Goal: Entertainment & Leisure: Browse casually

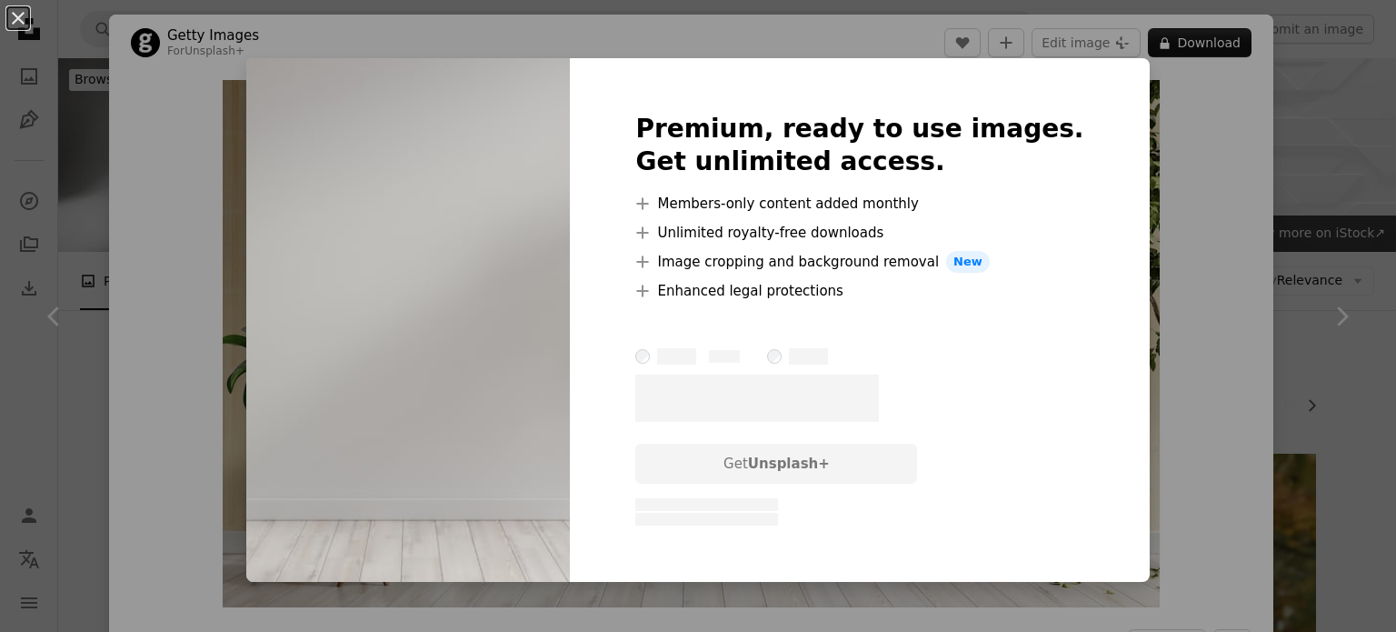
scroll to position [10540, 0]
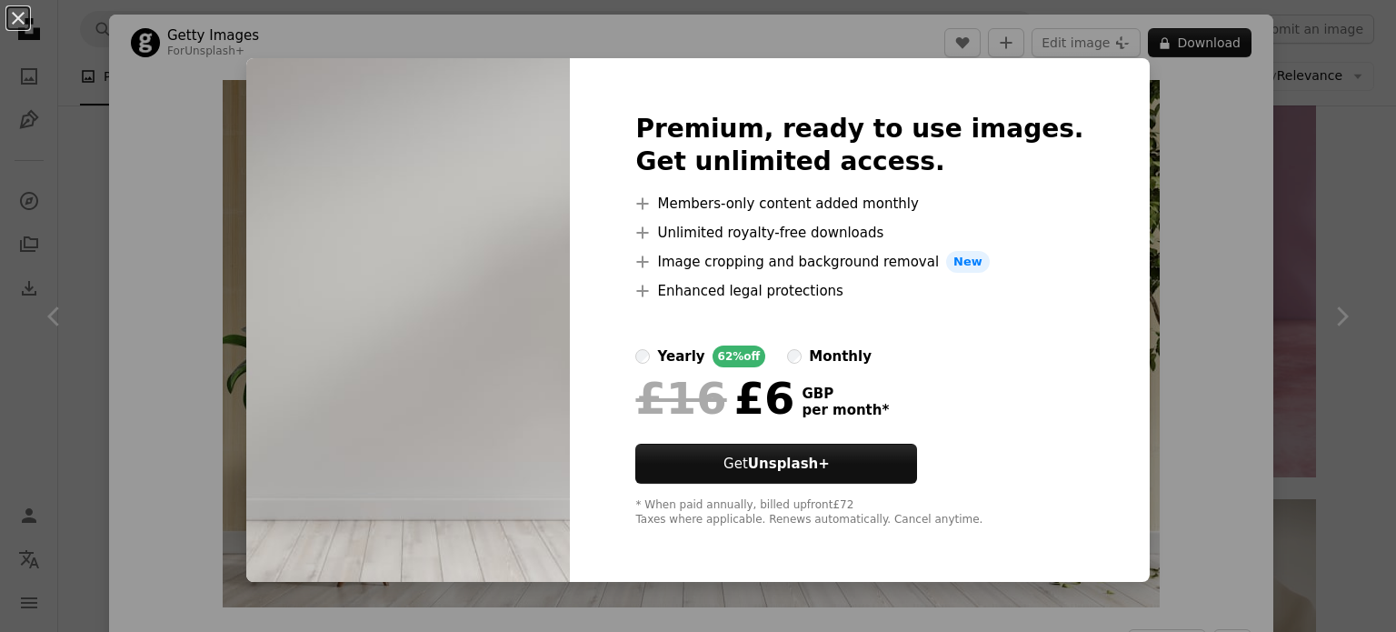
click at [1193, 134] on div "An X shape Premium, ready to use images. Get unlimited access. A plus sign Memb…" at bounding box center [698, 316] width 1396 height 632
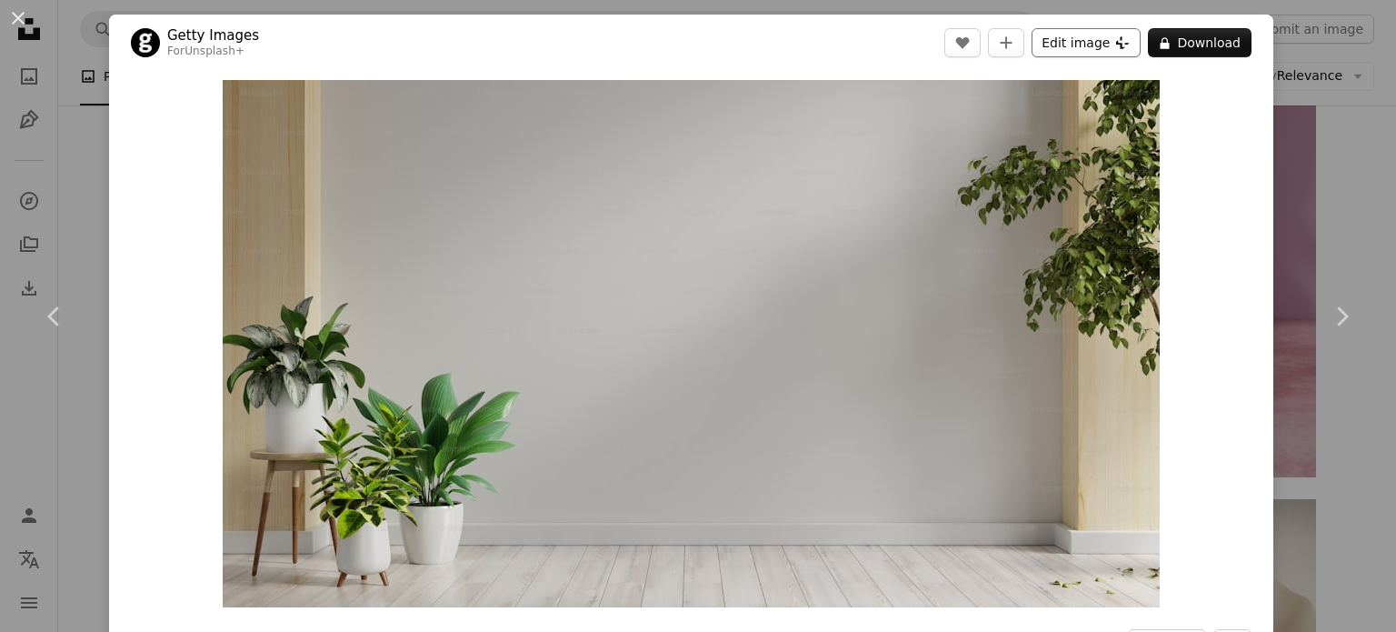
click at [1103, 50] on button "Edit image Plus sign for Unsplash+" at bounding box center [1085, 42] width 109 height 29
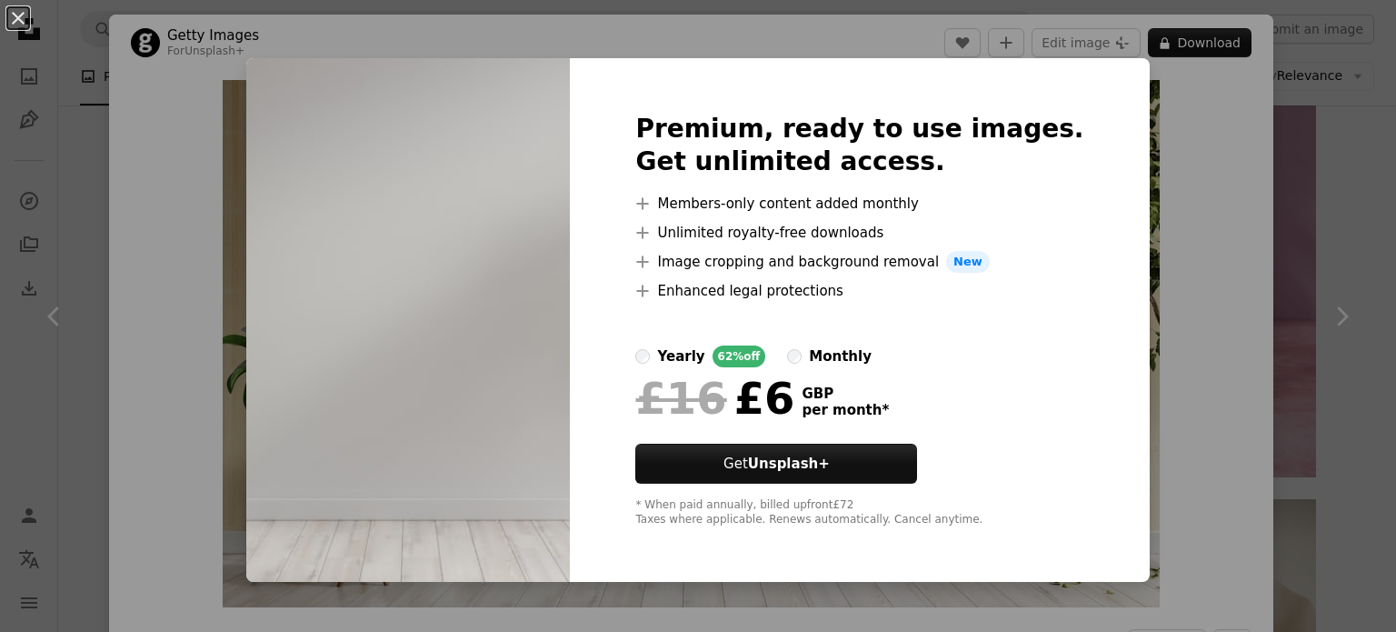
click at [1074, 79] on div "Premium, ready to use images. Get unlimited access. A plus sign Members-only co…" at bounding box center [859, 319] width 579 height 523
click at [1181, 144] on div "An X shape Premium, ready to use images. Get unlimited access. A plus sign Memb…" at bounding box center [698, 316] width 1396 height 632
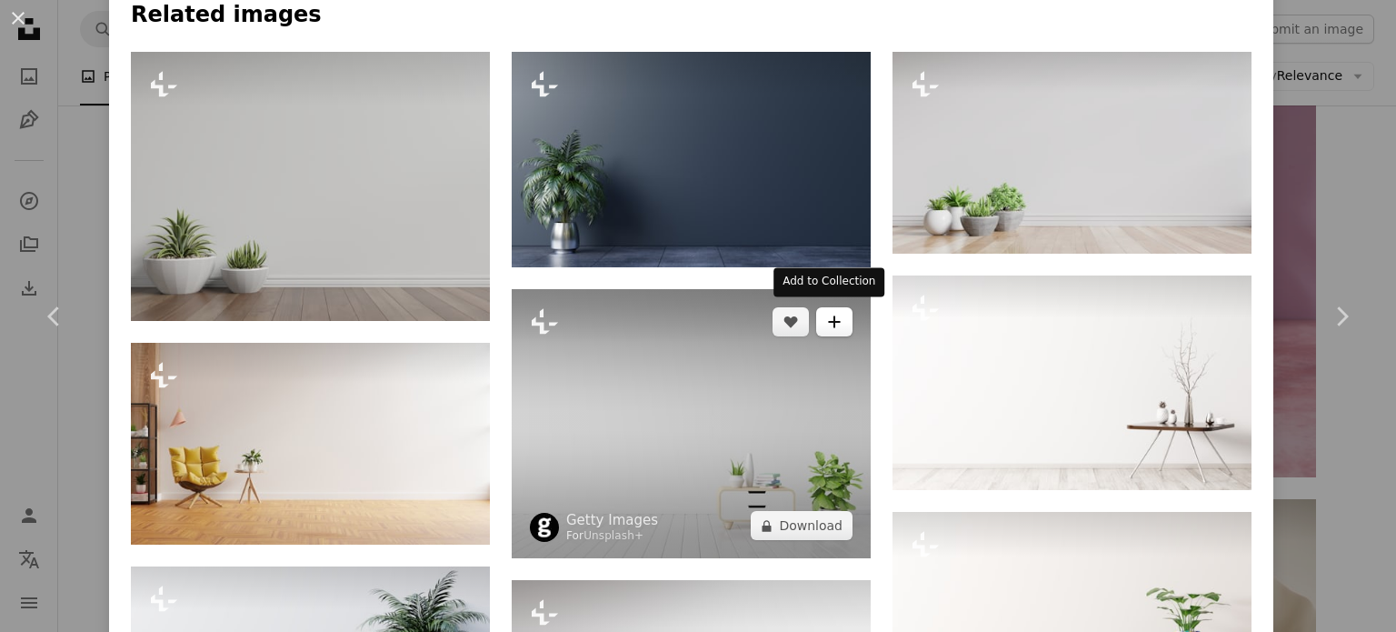
scroll to position [909, 0]
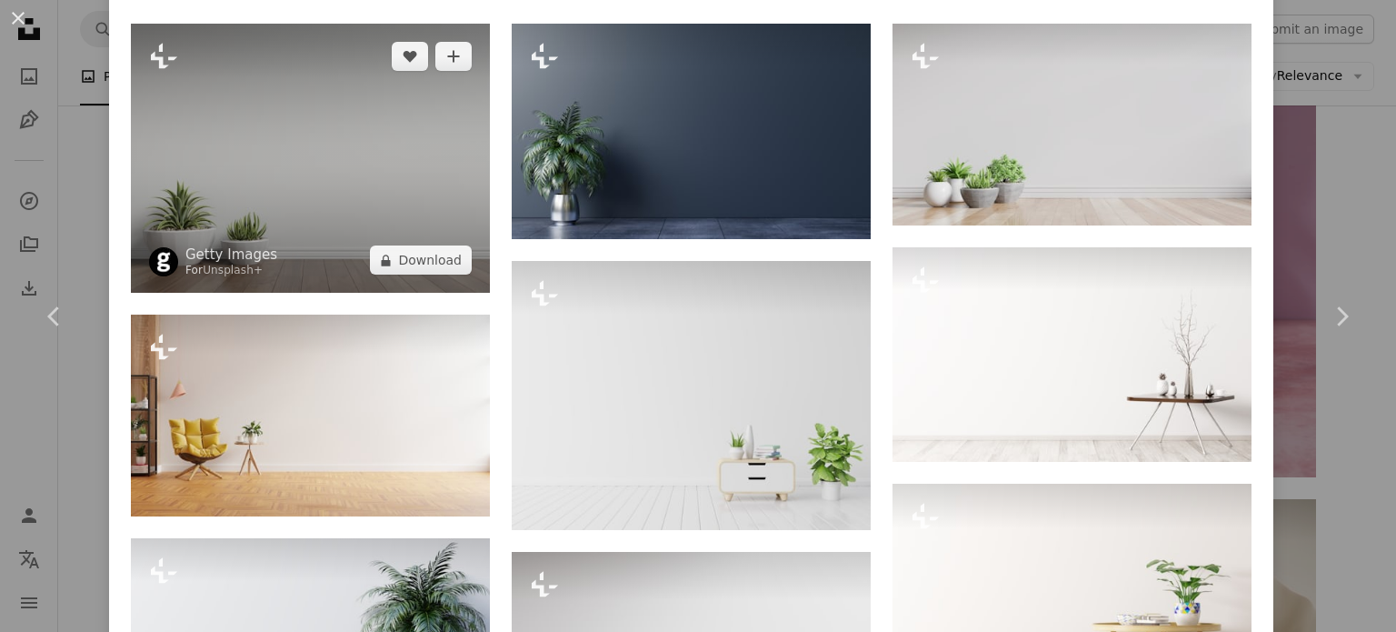
click at [312, 181] on img at bounding box center [310, 158] width 359 height 269
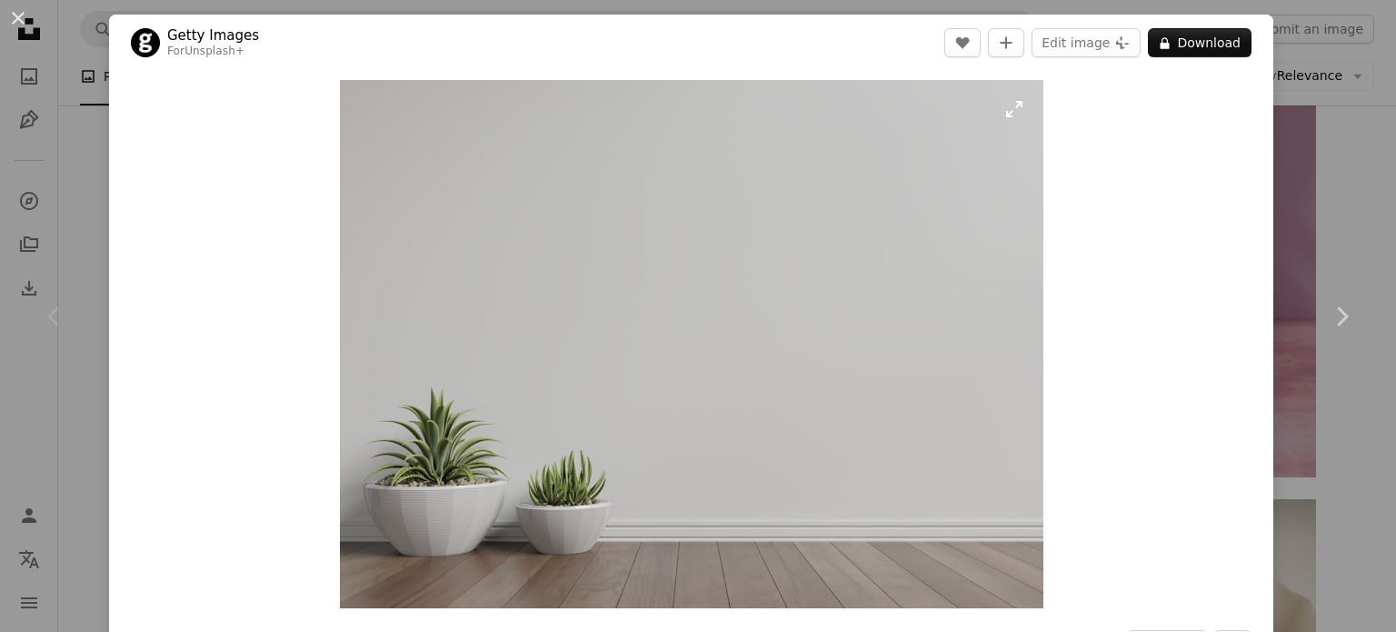
click at [692, 297] on img "Zoom in on this image" at bounding box center [691, 344] width 703 height 528
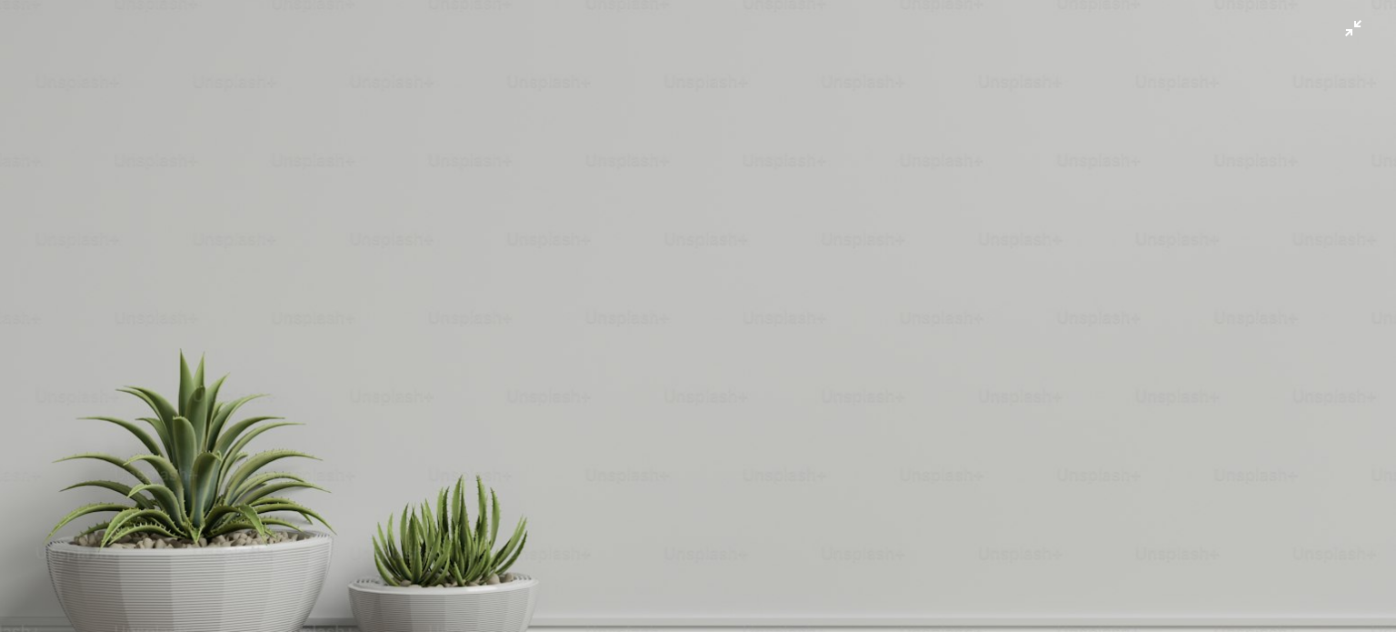
scroll to position [213, 0]
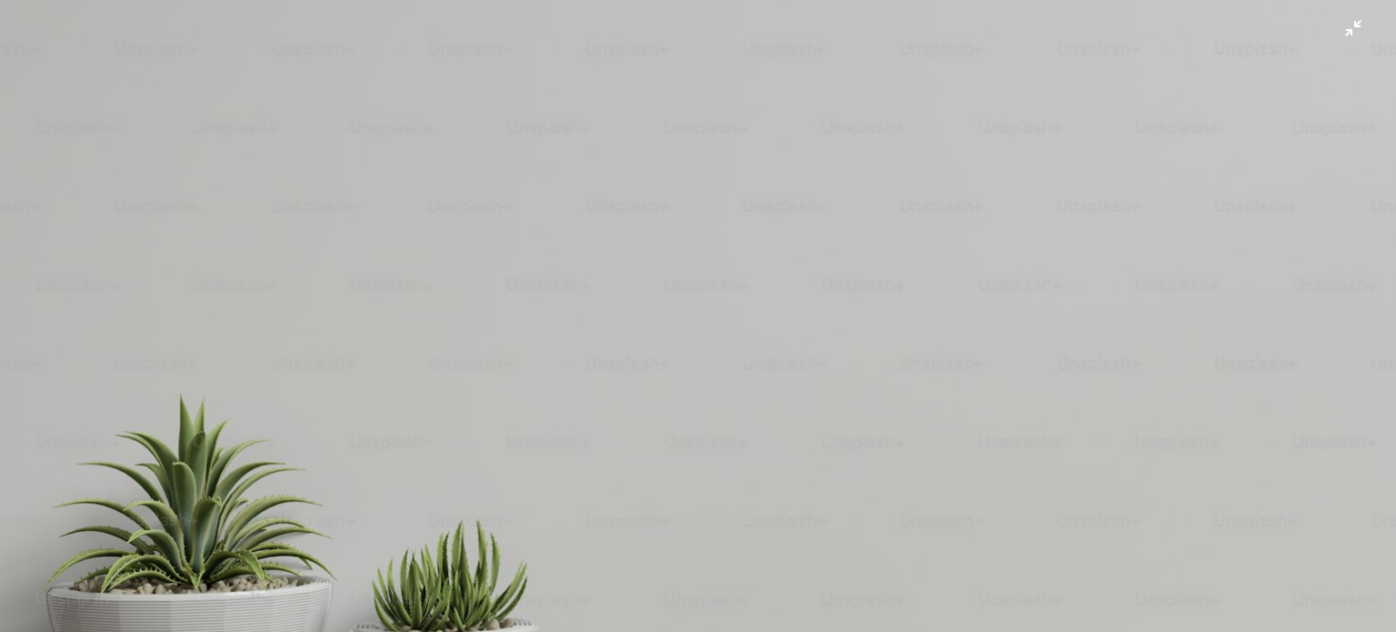
click at [1336, 28] on img "Zoom out on this image" at bounding box center [697, 310] width 1397 height 1049
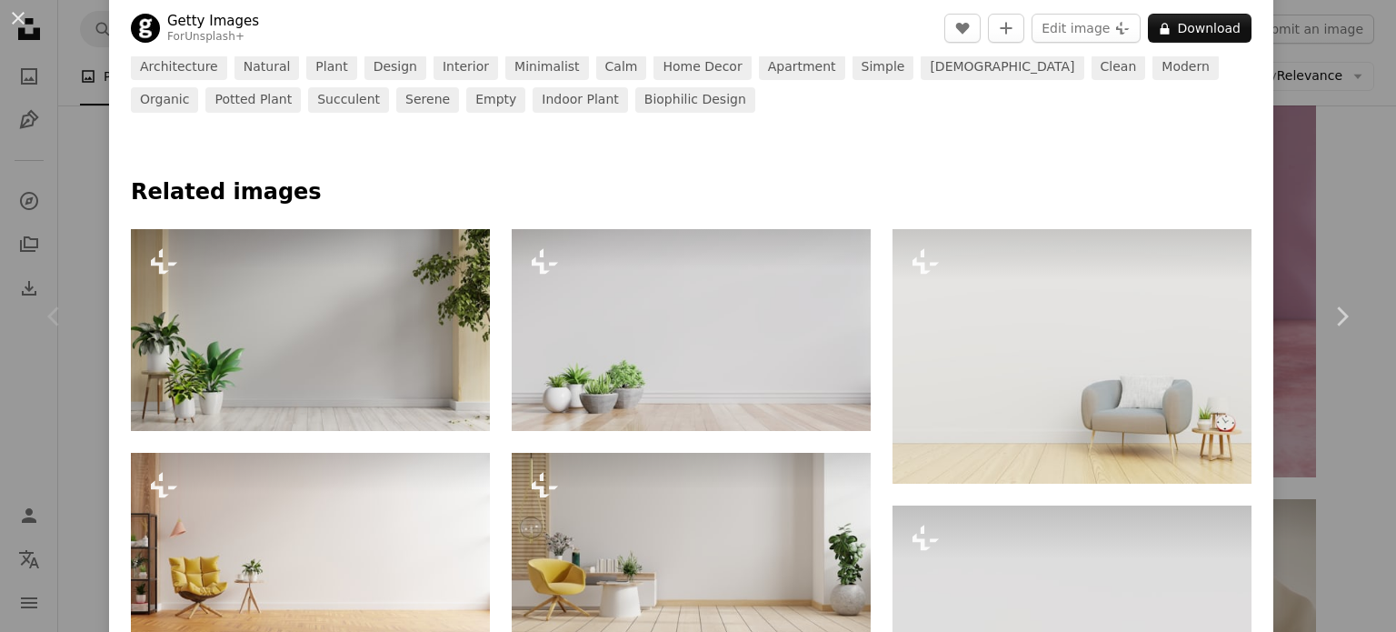
scroll to position [727, 0]
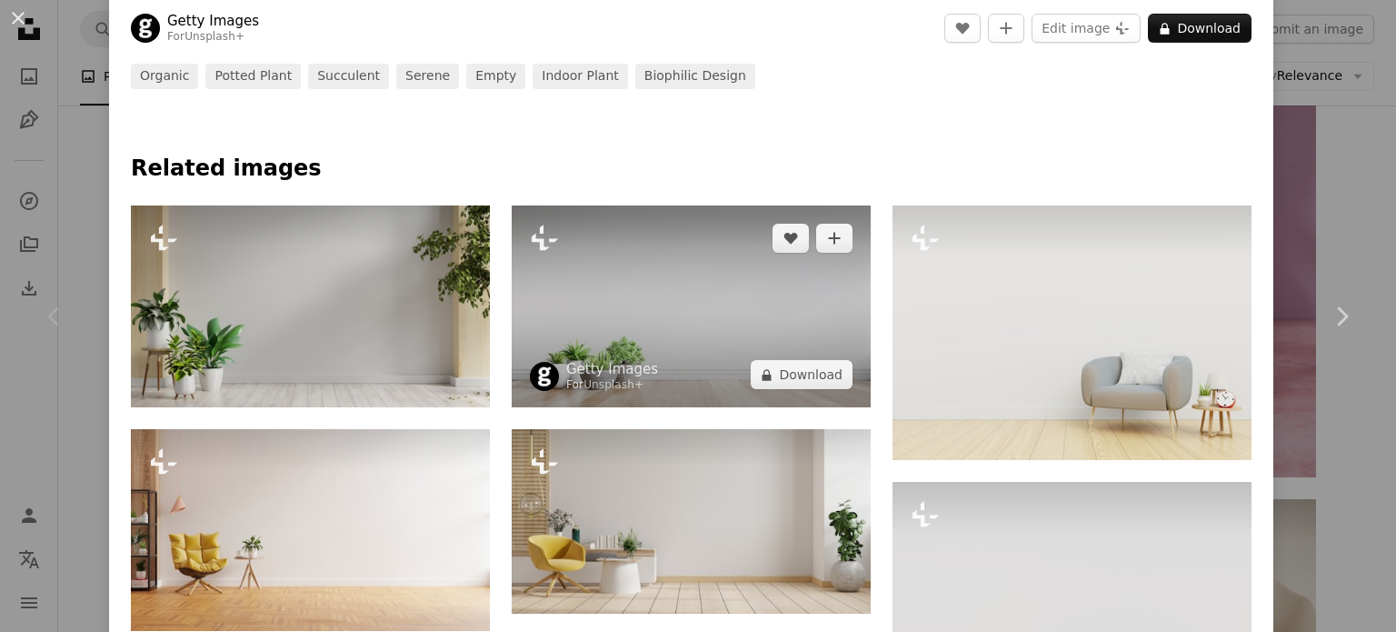
click at [727, 332] on img at bounding box center [691, 306] width 359 height 202
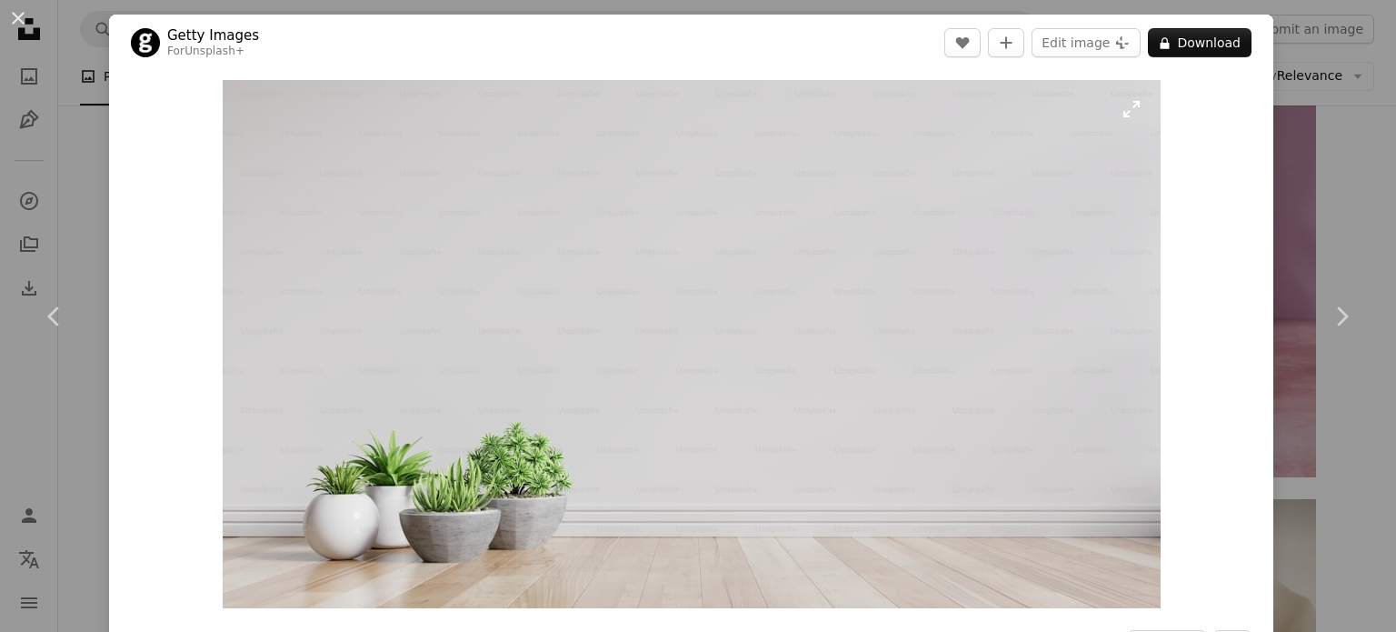
click at [793, 317] on img "Zoom in on this image" at bounding box center [692, 344] width 938 height 528
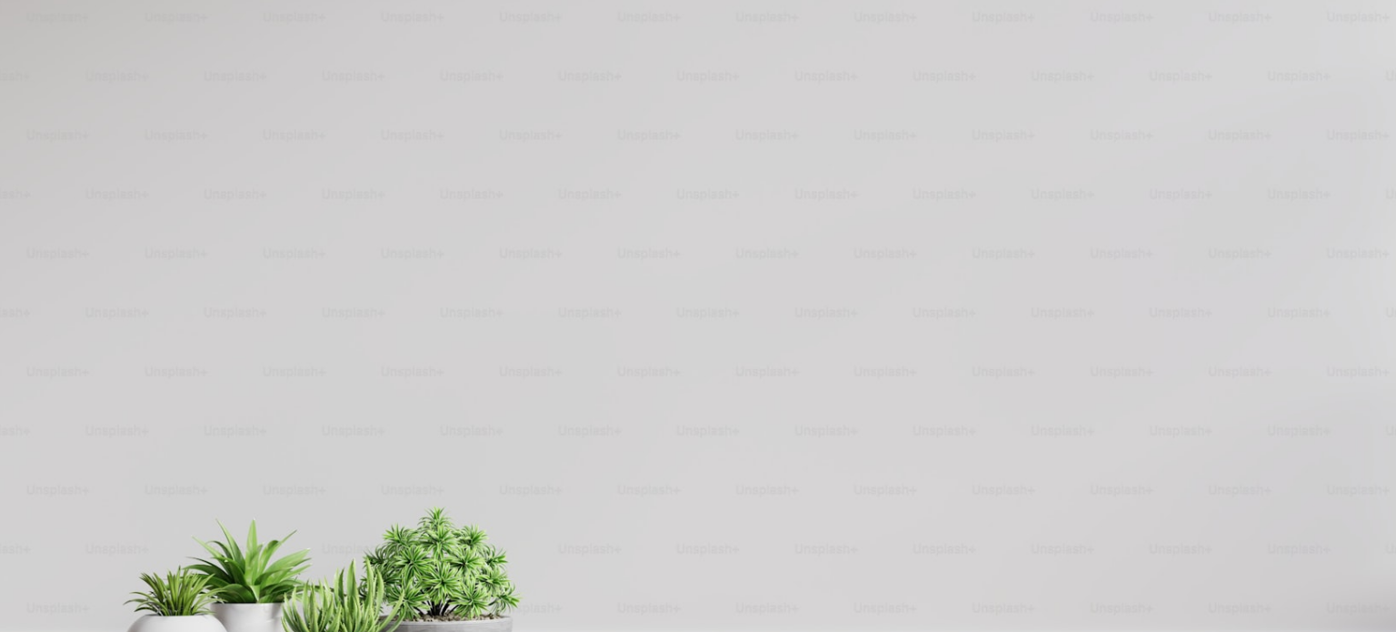
scroll to position [69, 0]
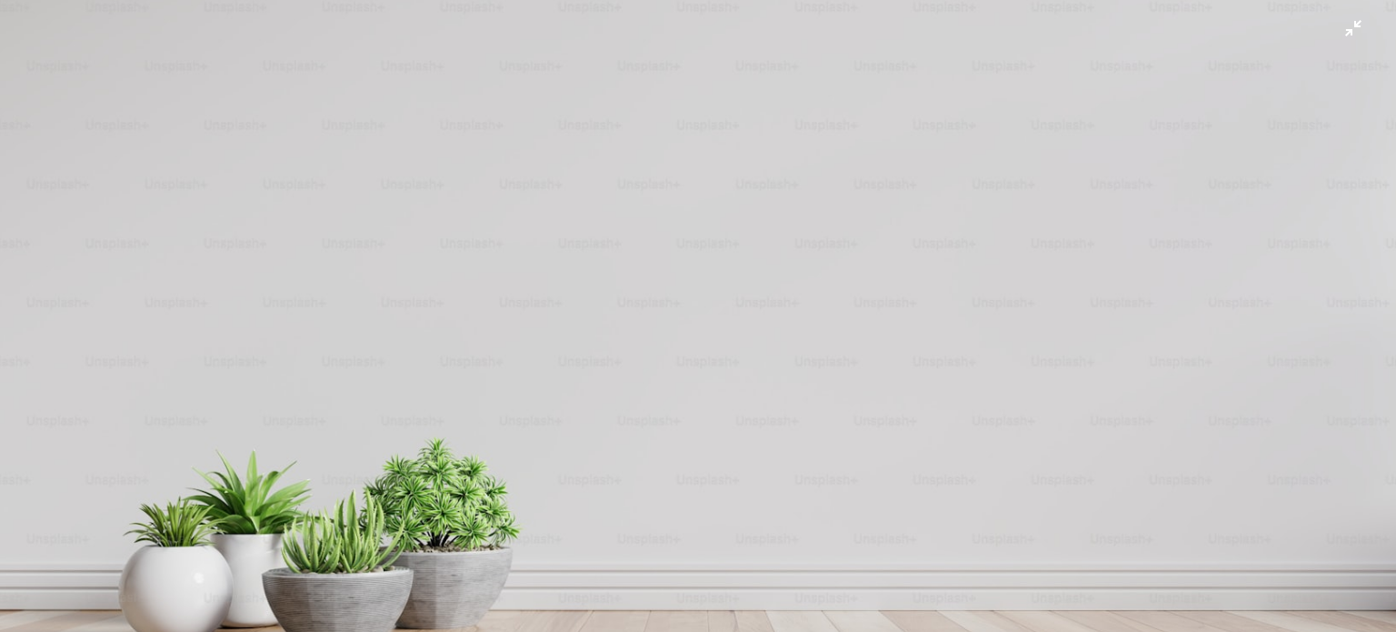
click at [1334, 25] on img "Zoom out on this image" at bounding box center [697, 323] width 1397 height 786
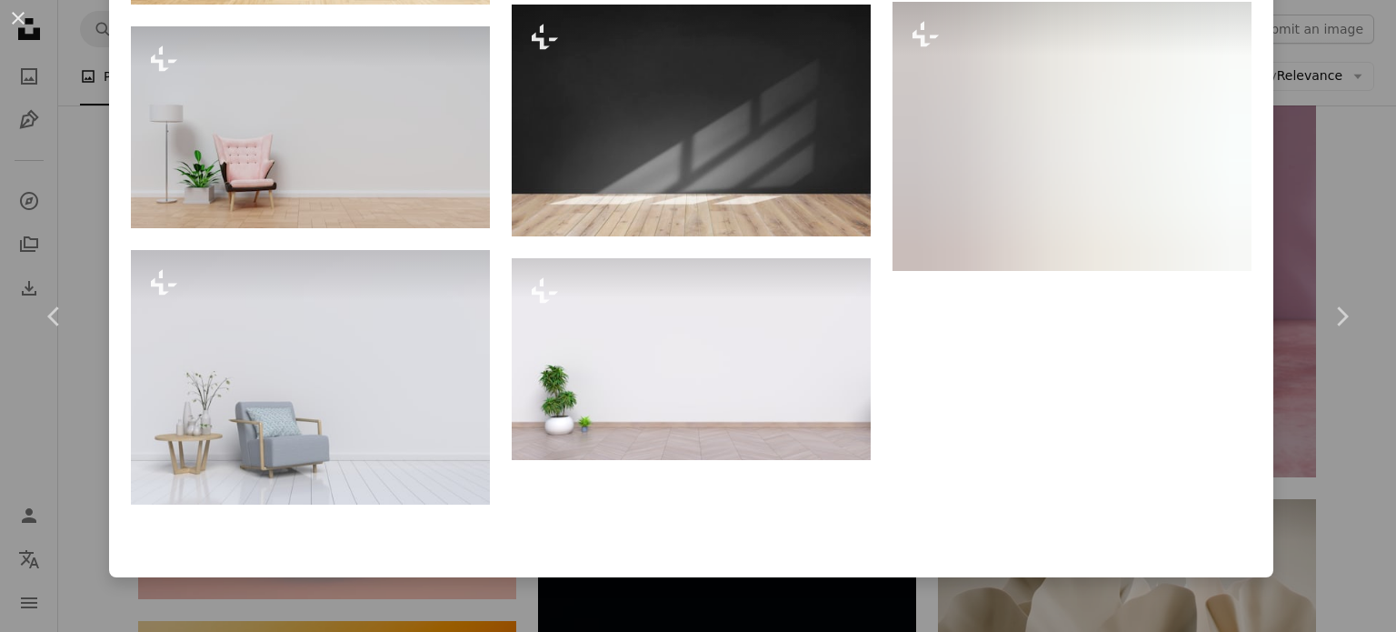
scroll to position [2543, 0]
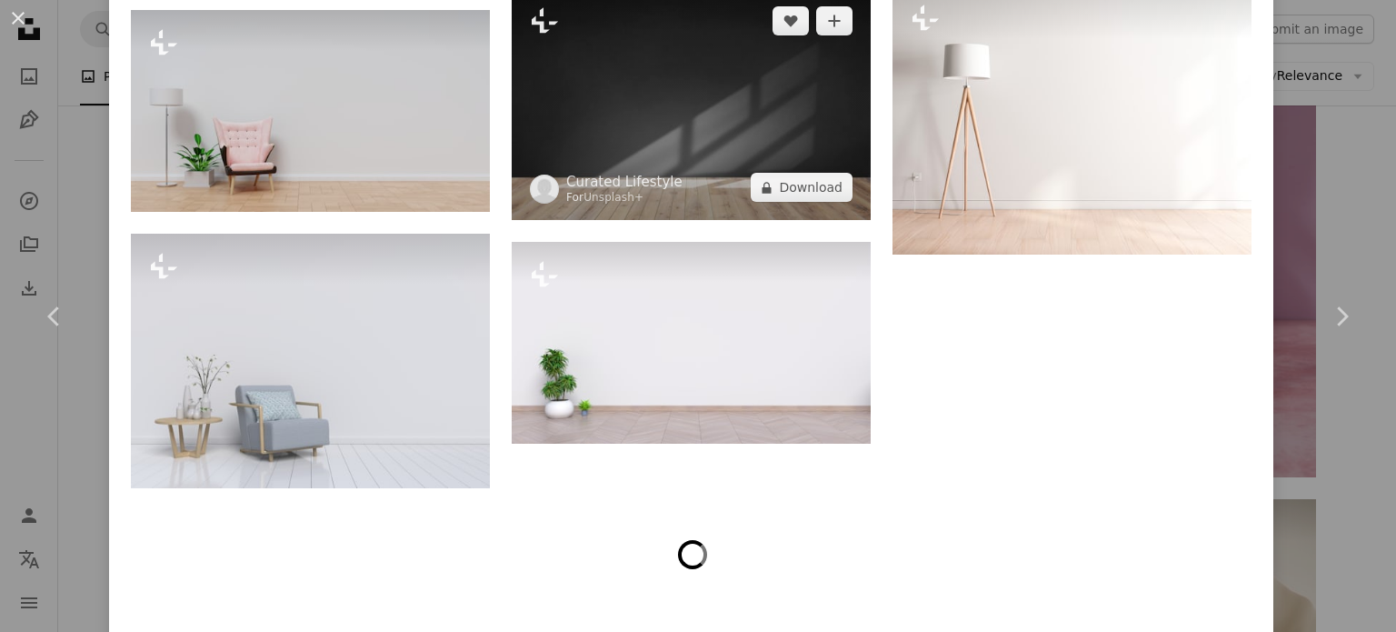
click at [651, 65] on img at bounding box center [691, 104] width 359 height 232
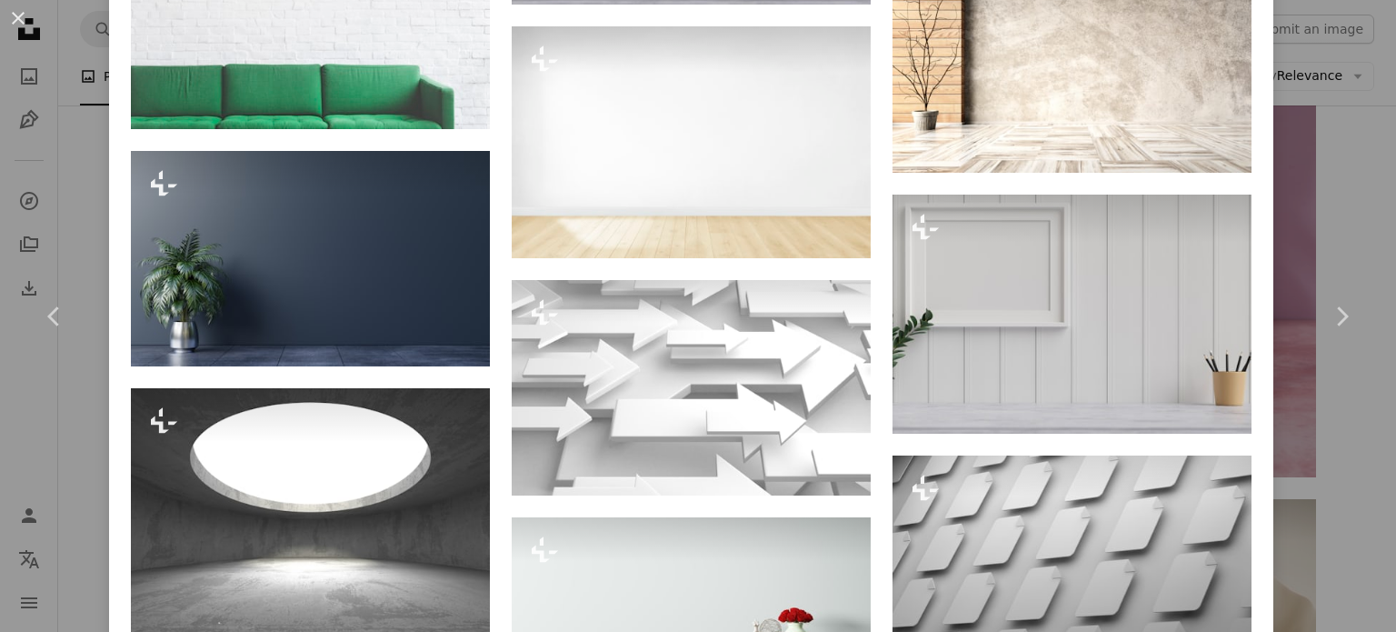
scroll to position [3088, 0]
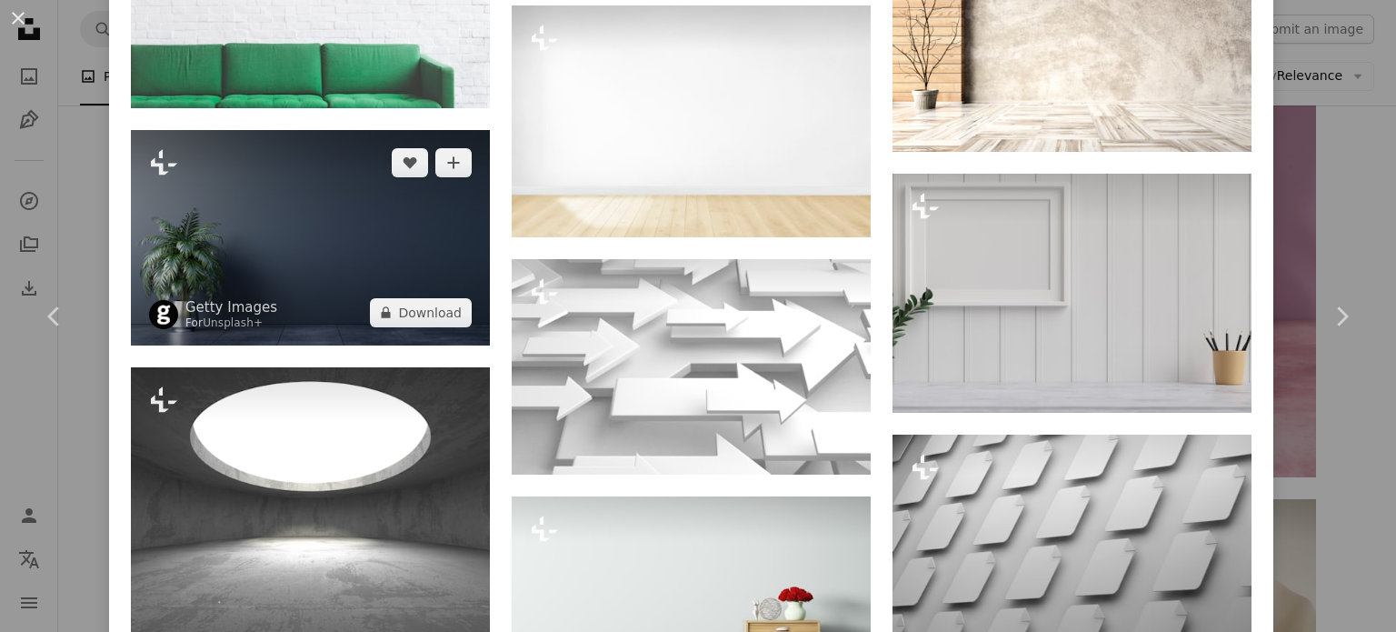
click at [366, 224] on img at bounding box center [310, 237] width 359 height 215
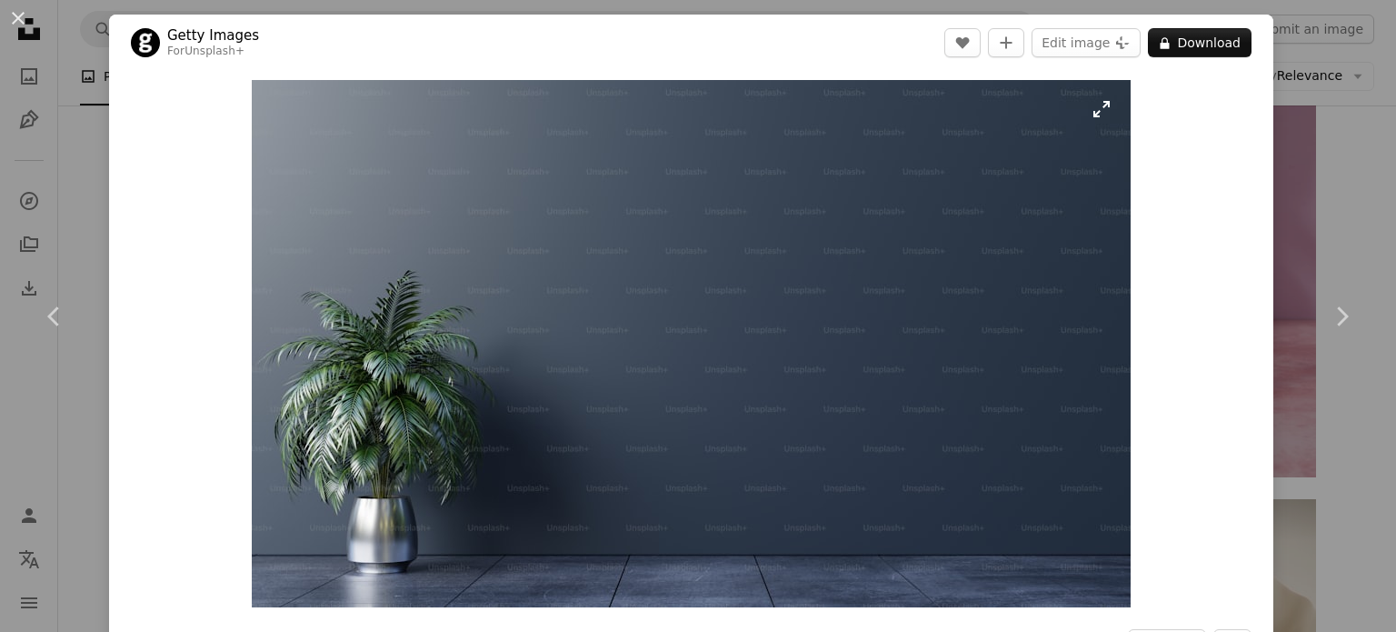
click at [1089, 108] on img "Zoom in on this image" at bounding box center [691, 343] width 879 height 527
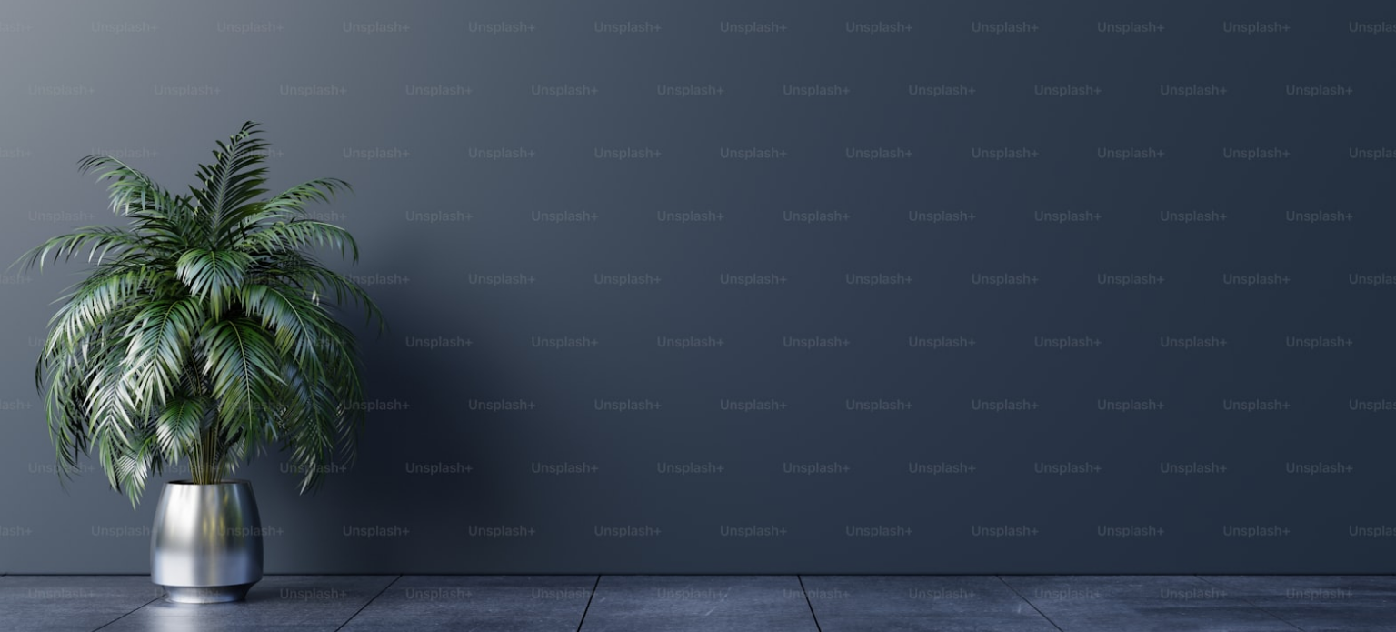
scroll to position [187, 0]
